Goal: Task Accomplishment & Management: Manage account settings

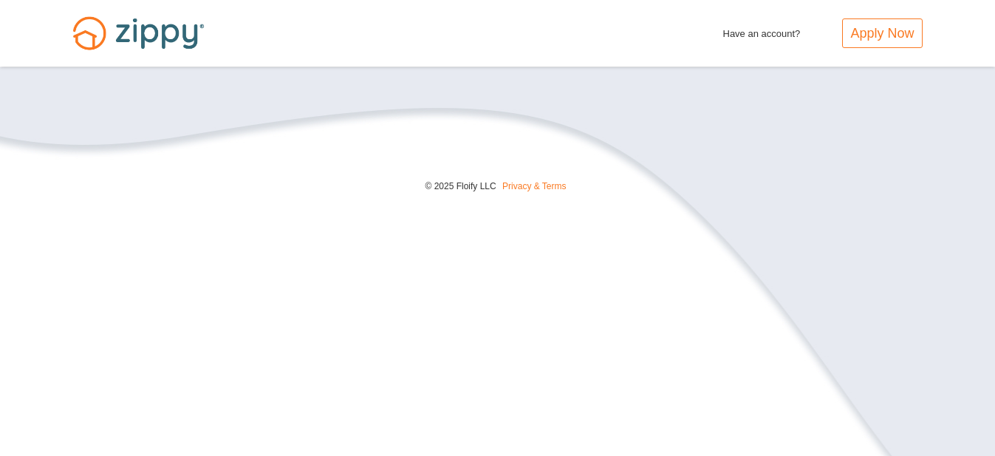
scroll to position [66, 0]
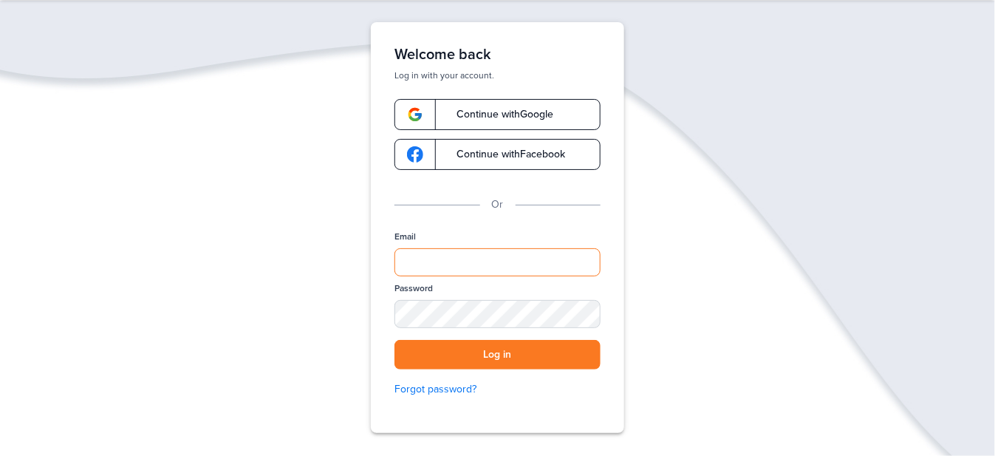
click at [477, 256] on input "Email" at bounding box center [498, 262] width 206 height 28
type input "**********"
click at [505, 359] on button "Log in" at bounding box center [498, 355] width 206 height 30
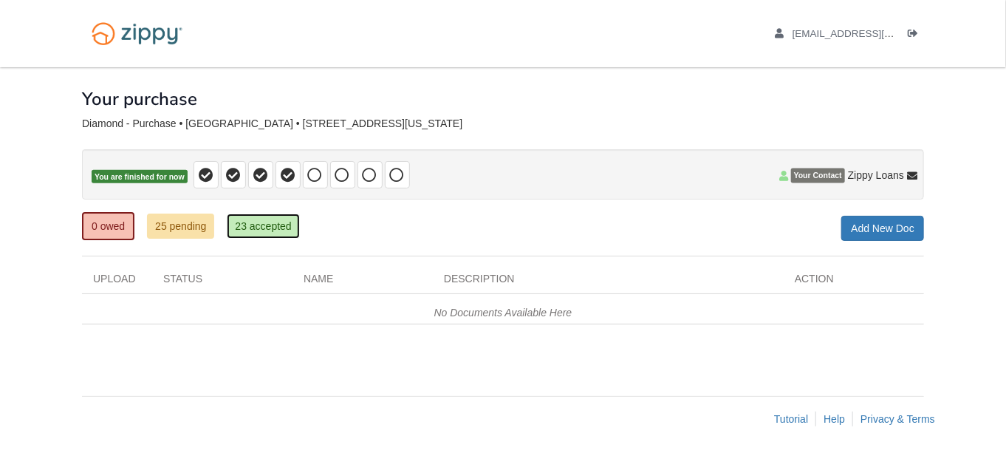
click at [257, 227] on link "23 accepted" at bounding box center [263, 226] width 72 height 25
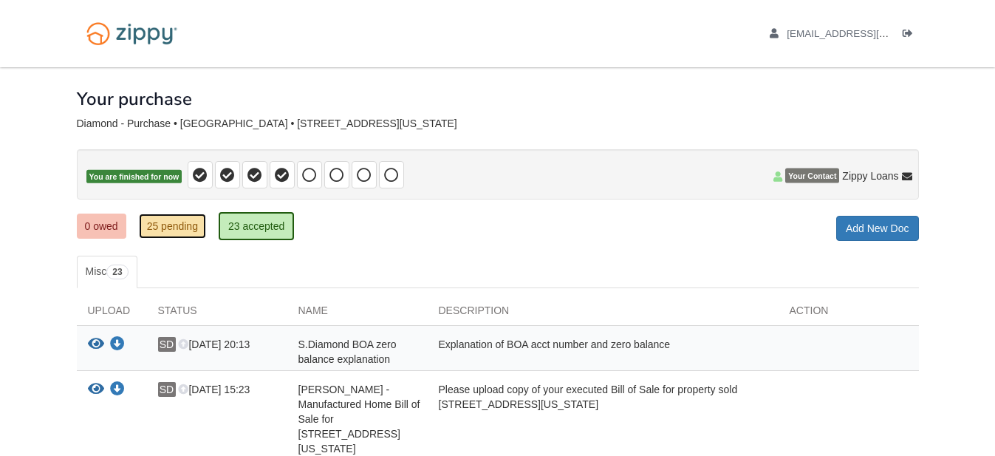
click at [177, 224] on link "25 pending" at bounding box center [172, 226] width 67 height 25
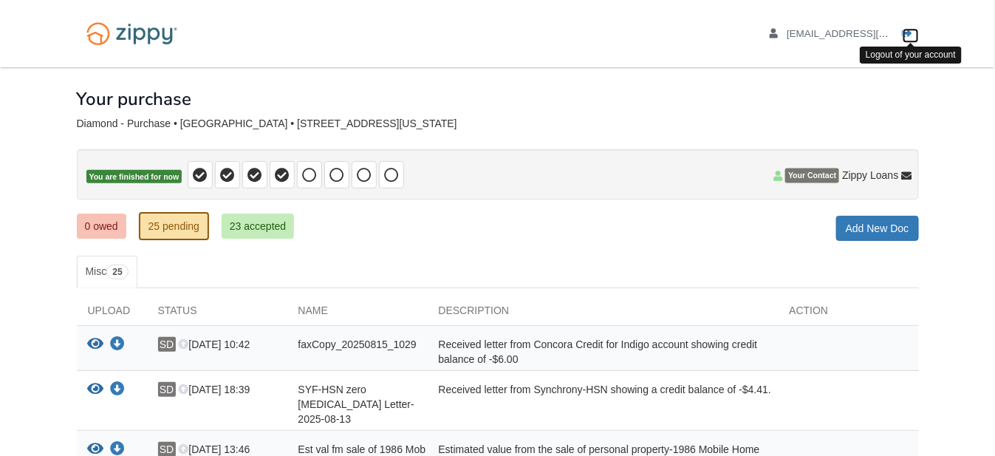
click at [906, 29] on icon "Log out" at bounding box center [908, 34] width 10 height 10
